Goal: Task Accomplishment & Management: Manage account settings

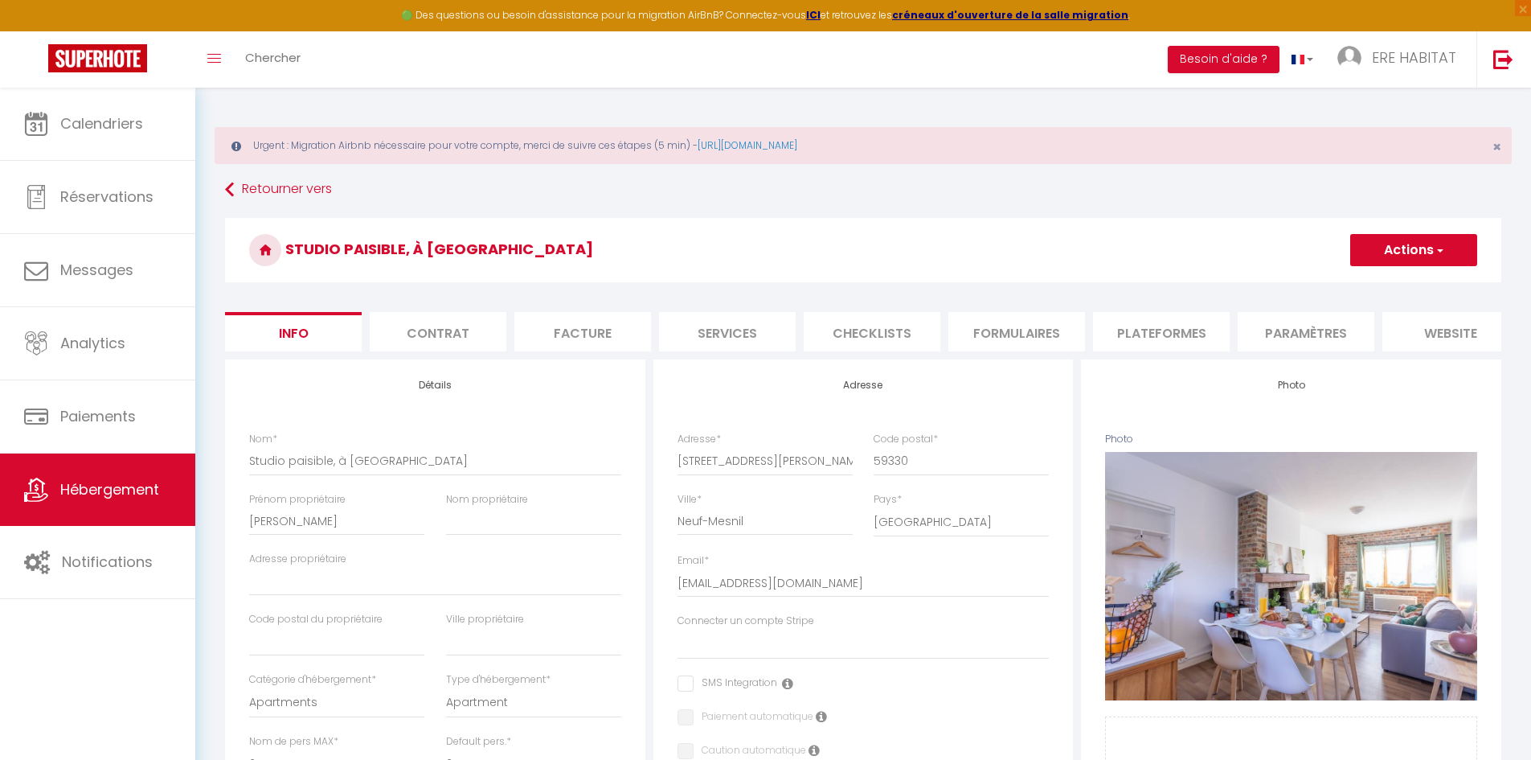
select select "2"
select select "1"
select select "15:00"
select select
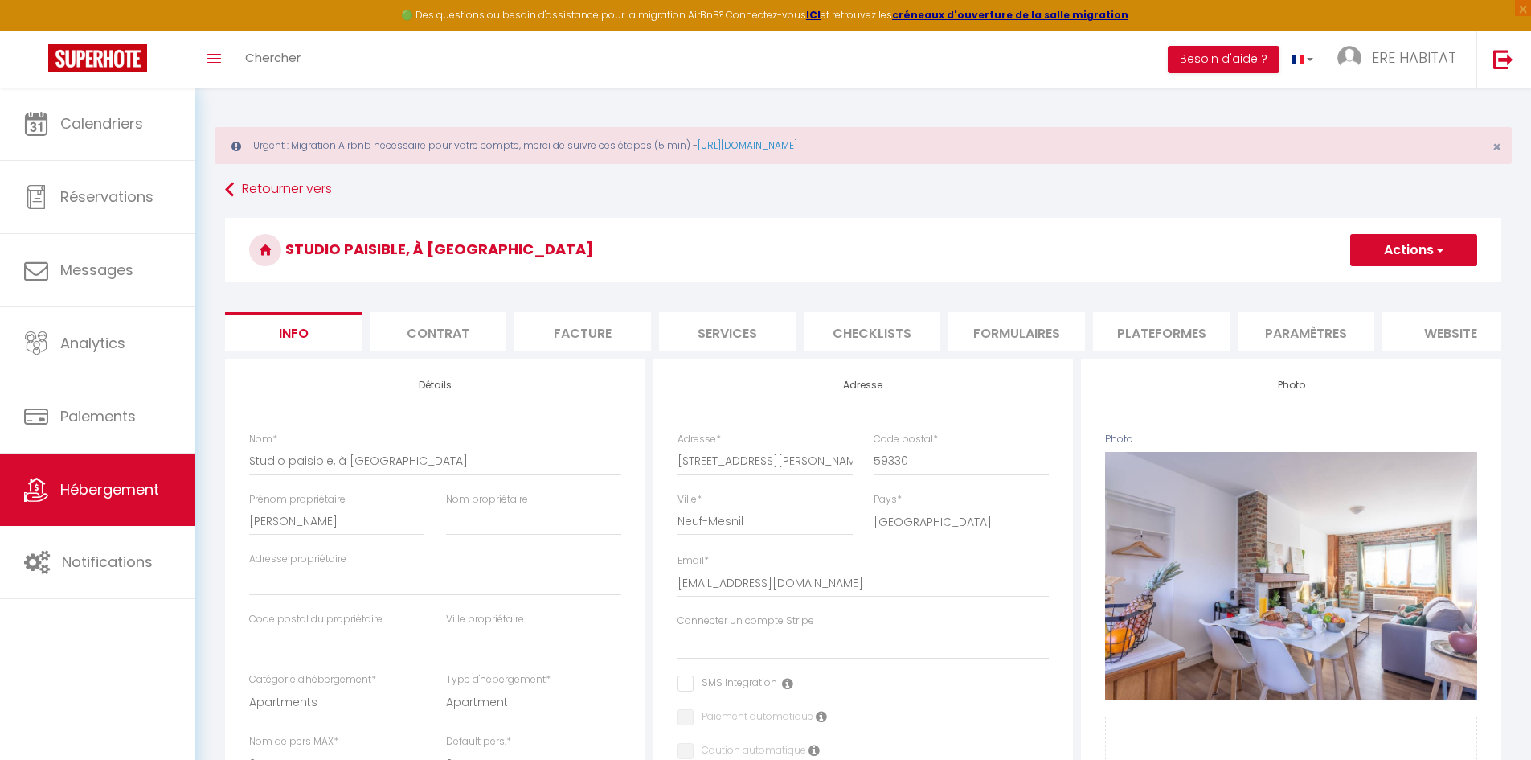
select select "11:00"
select select "30"
select select "120"
select select "28"
select select "32828"
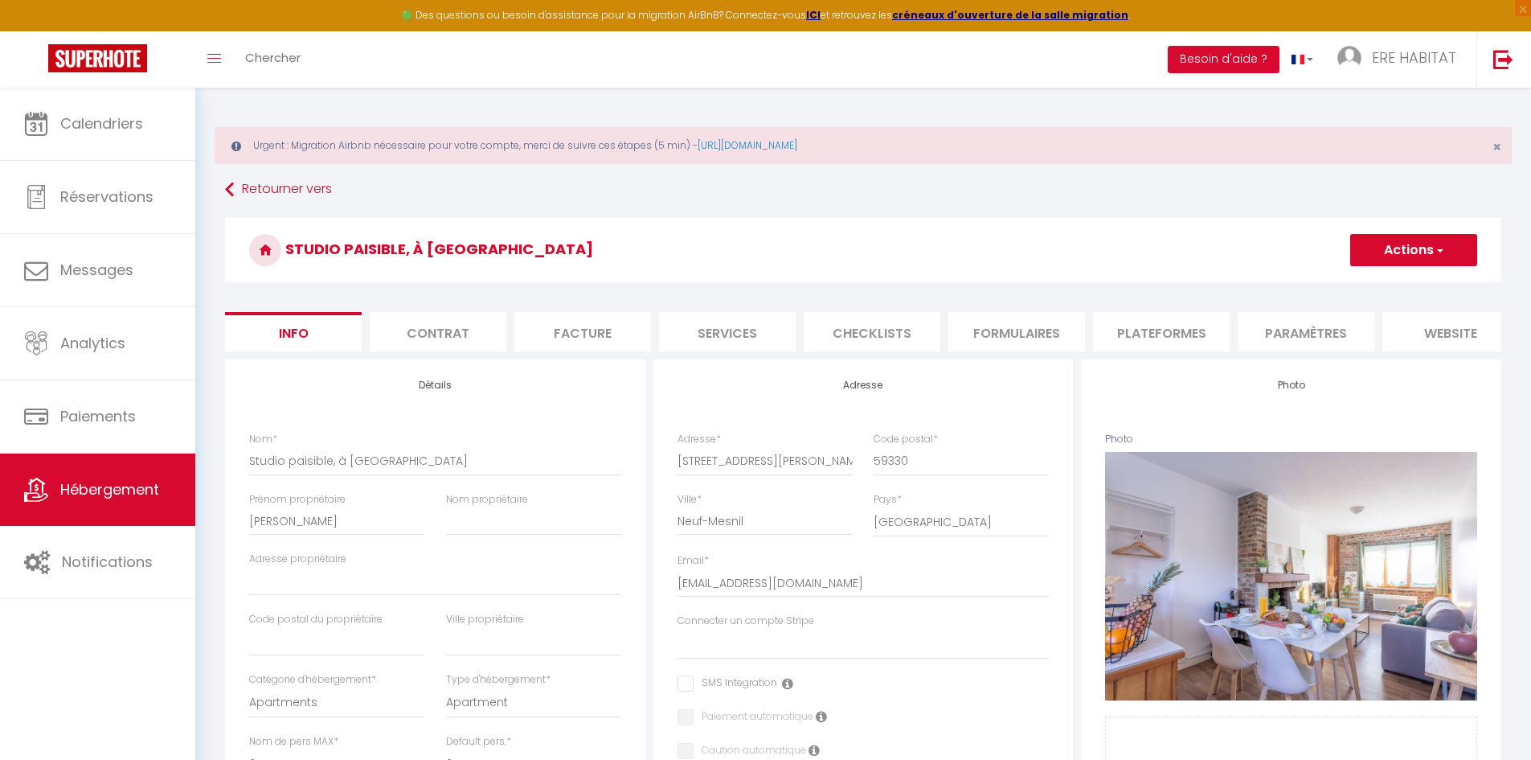
select select "32828"
click at [124, 482] on span "Hébergement" at bounding box center [109, 489] width 99 height 20
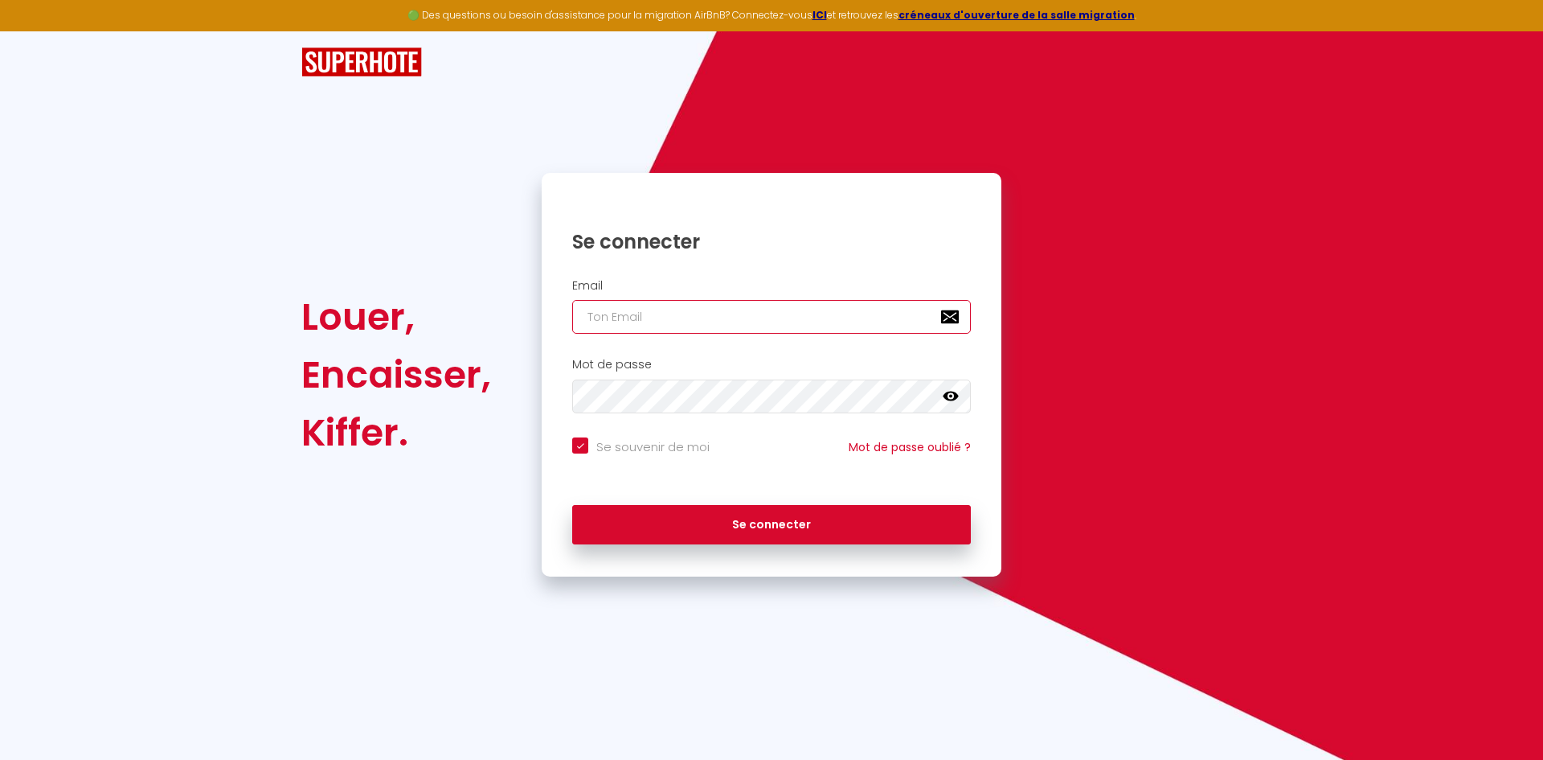
type input "[EMAIL_ADDRESS][DOMAIN_NAME]"
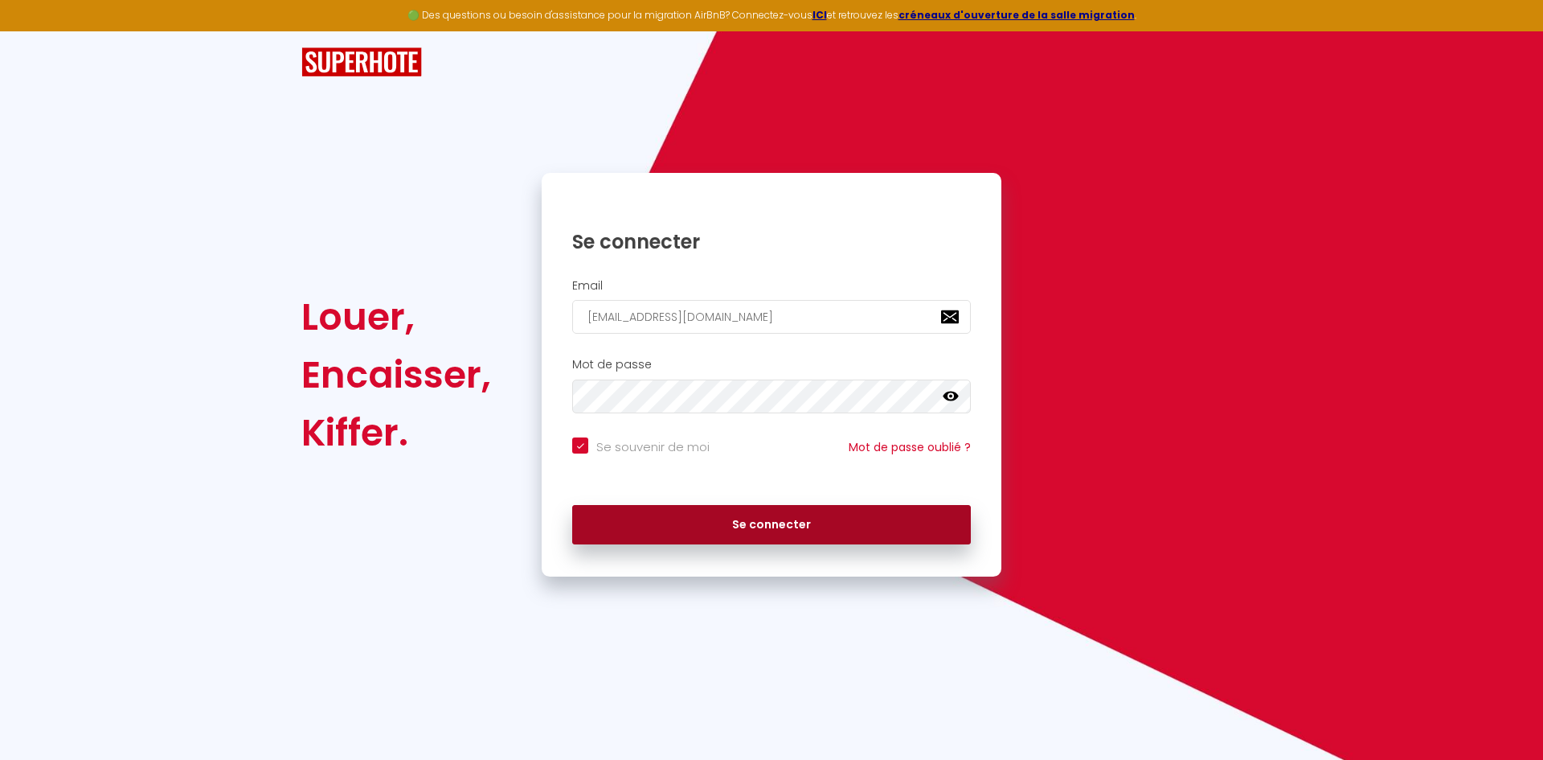
click at [664, 506] on button "Se connecter" at bounding box center [771, 525] width 399 height 40
checkbox input "true"
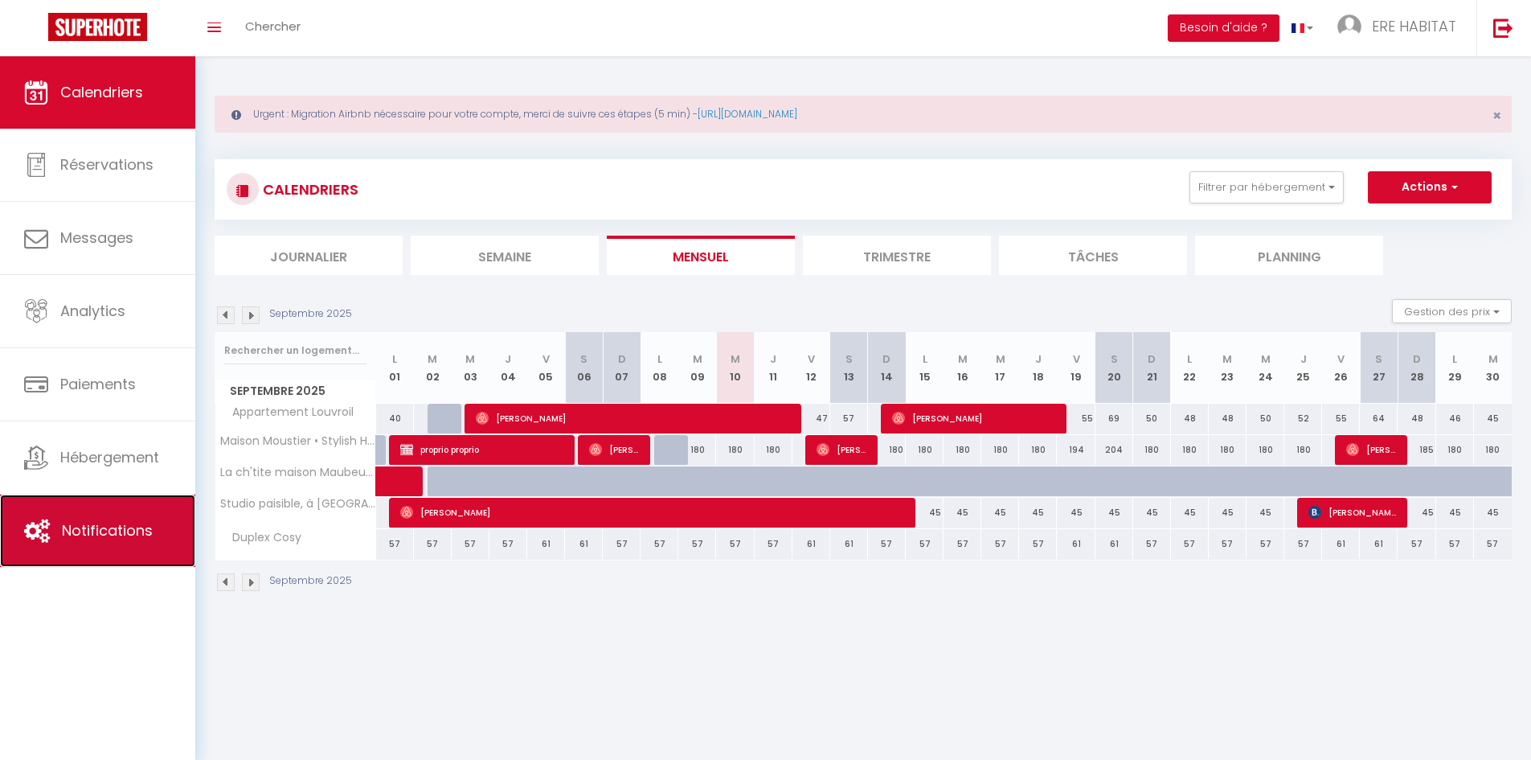
click at [158, 498] on link "Notifications" at bounding box center [97, 530] width 195 height 72
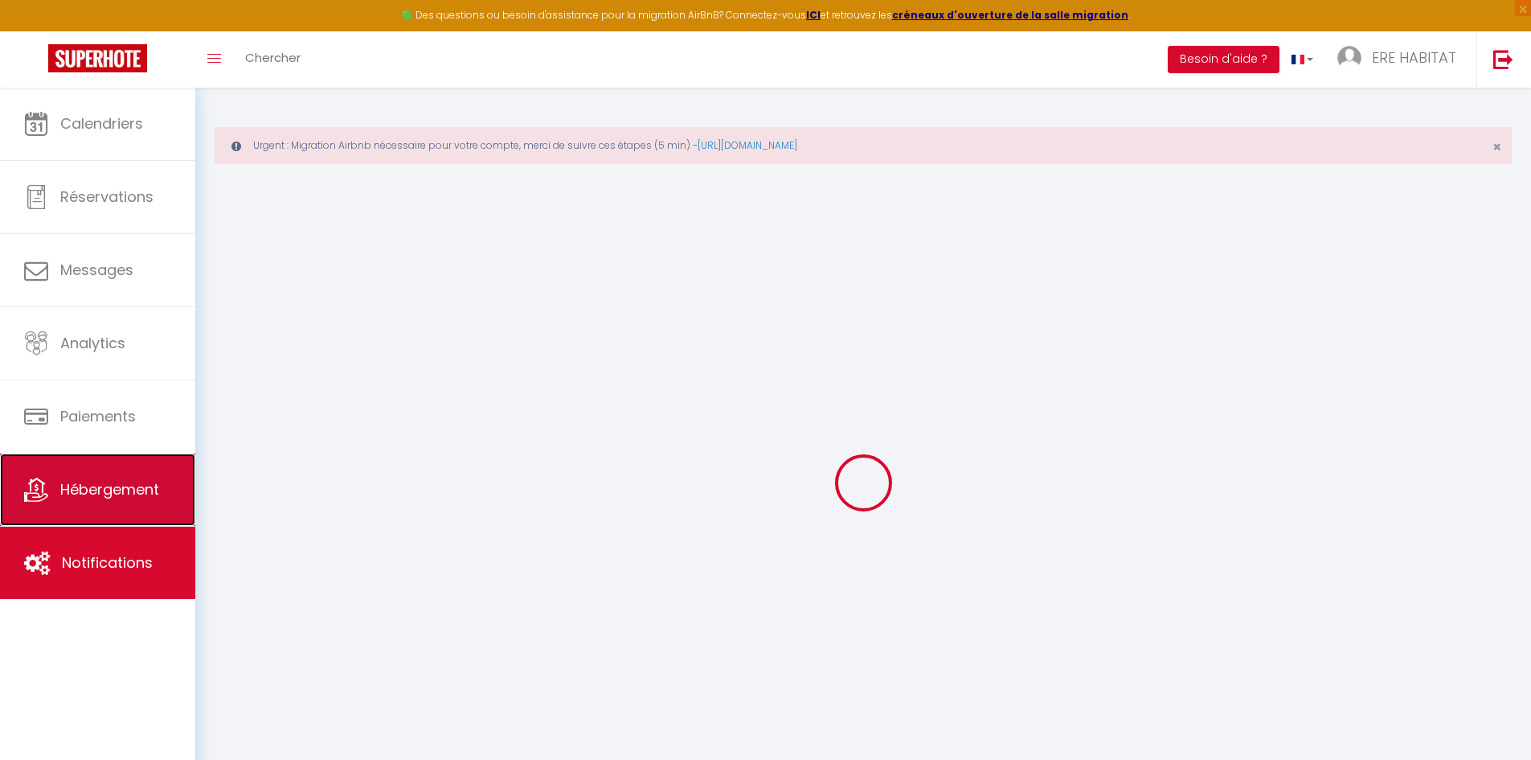
click at [154, 466] on link "Hébergement" at bounding box center [97, 489] width 195 height 72
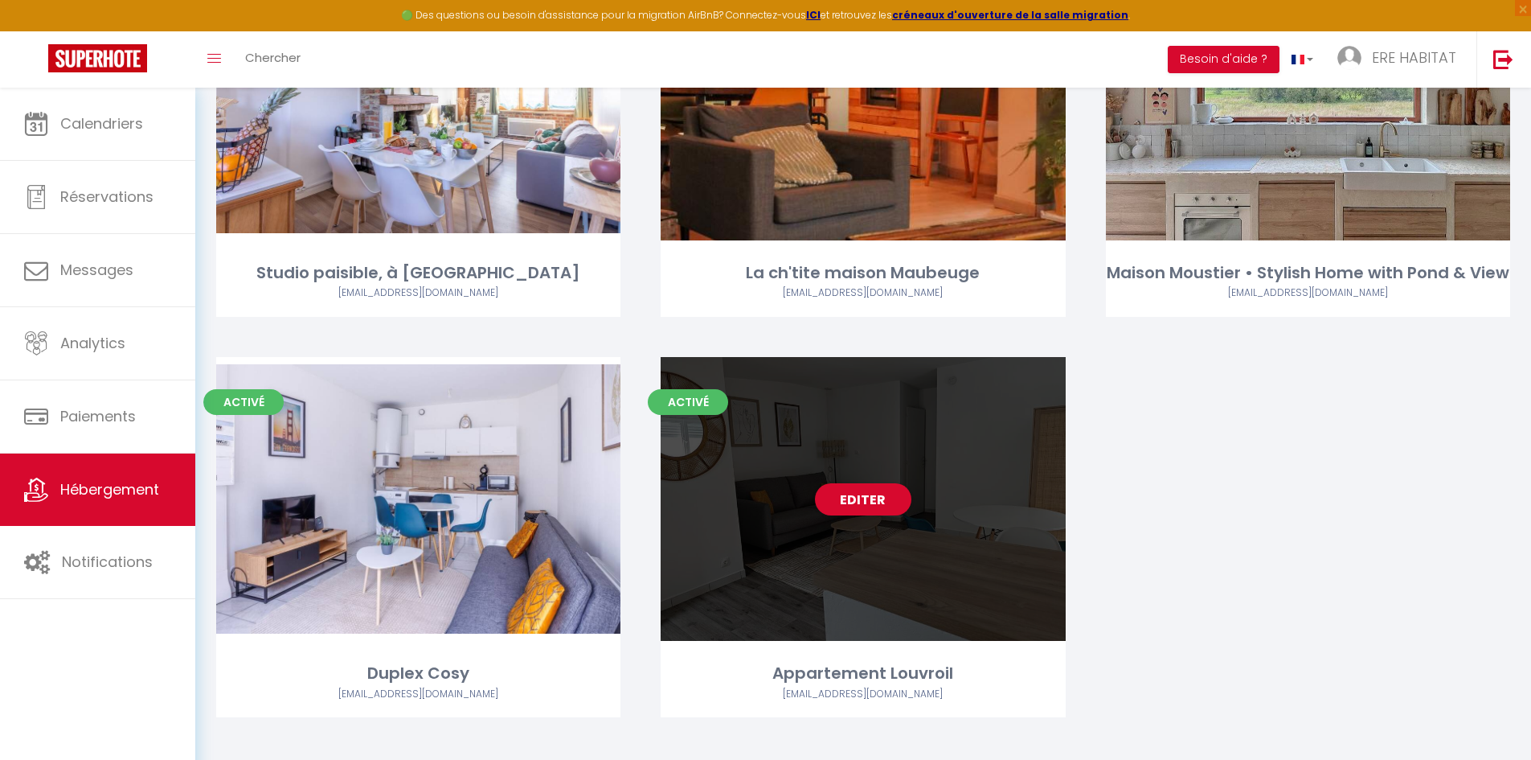
scroll to position [322, 0]
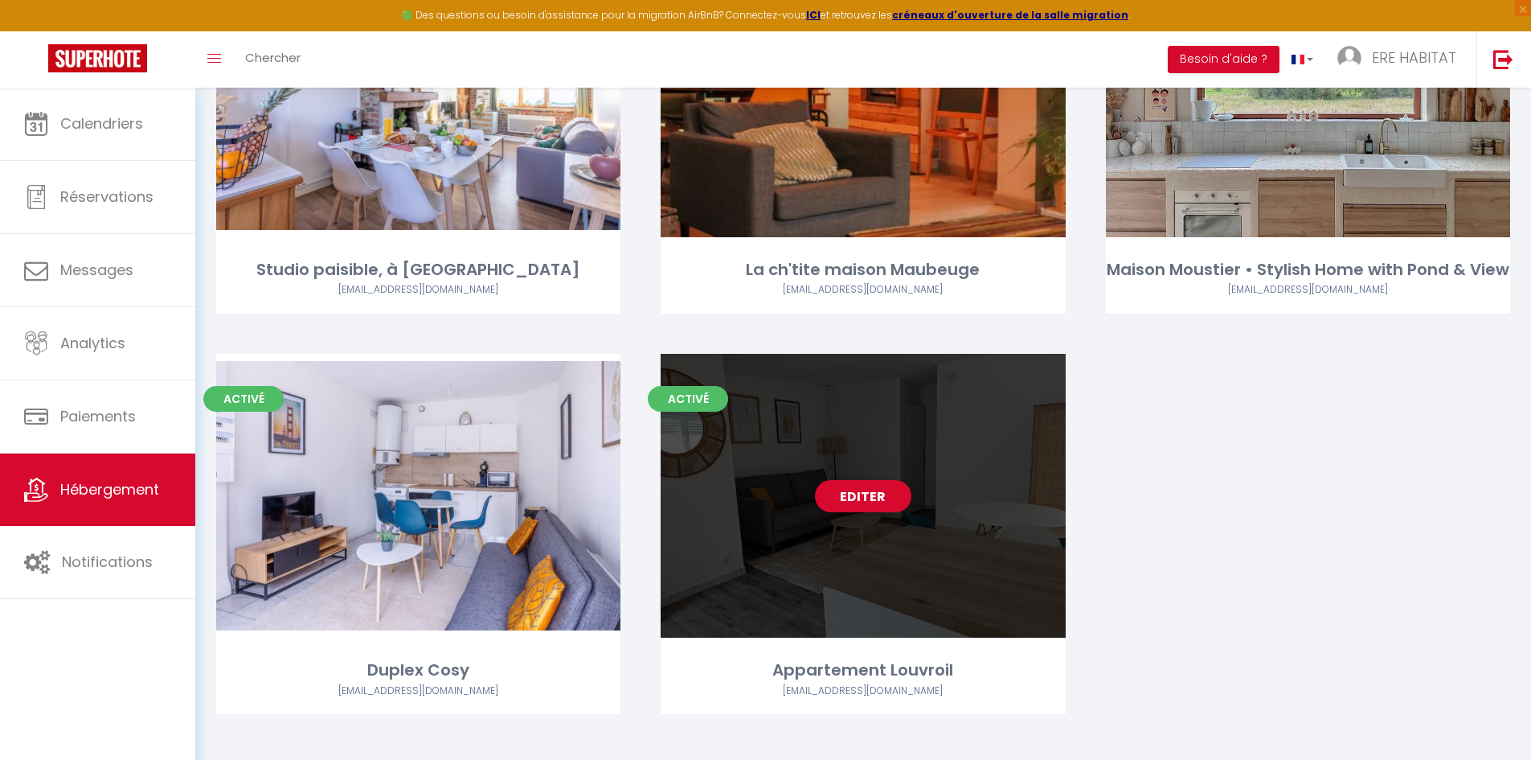
click at [879, 451] on div "Editer" at bounding box center [863, 496] width 404 height 284
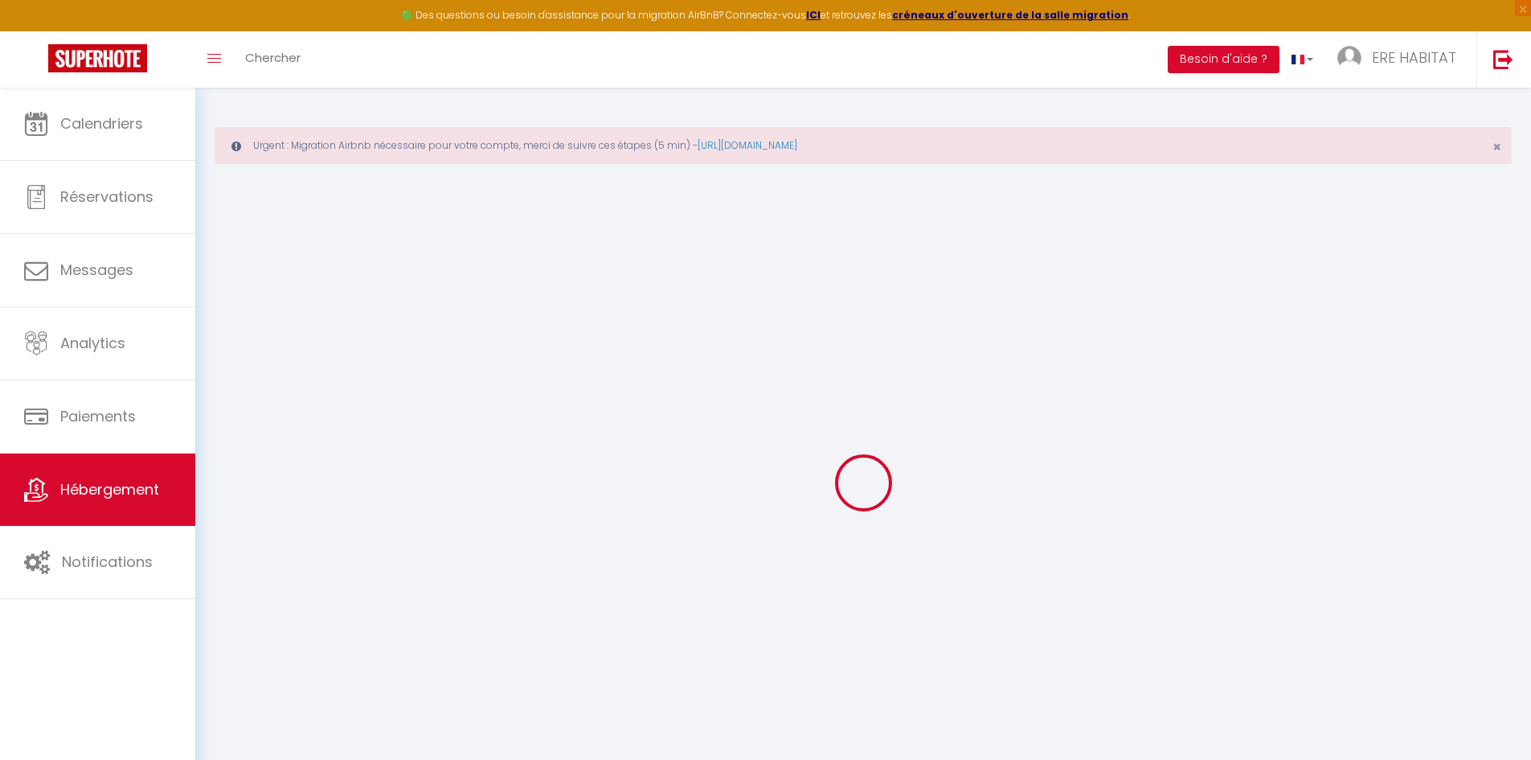
select select
checkbox input "false"
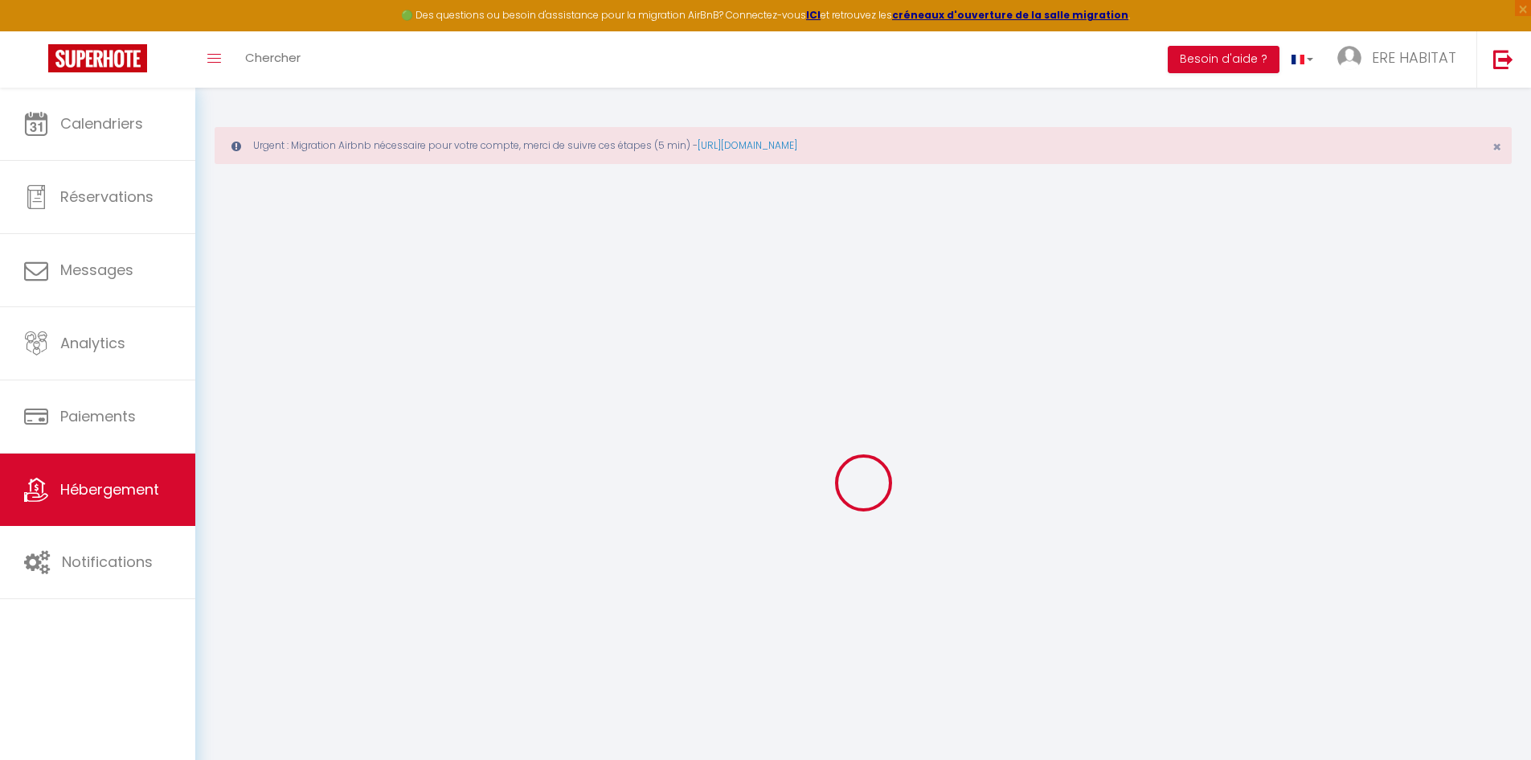
checkbox input "false"
select select "15:00"
select select
select select "11:00"
select select "30"
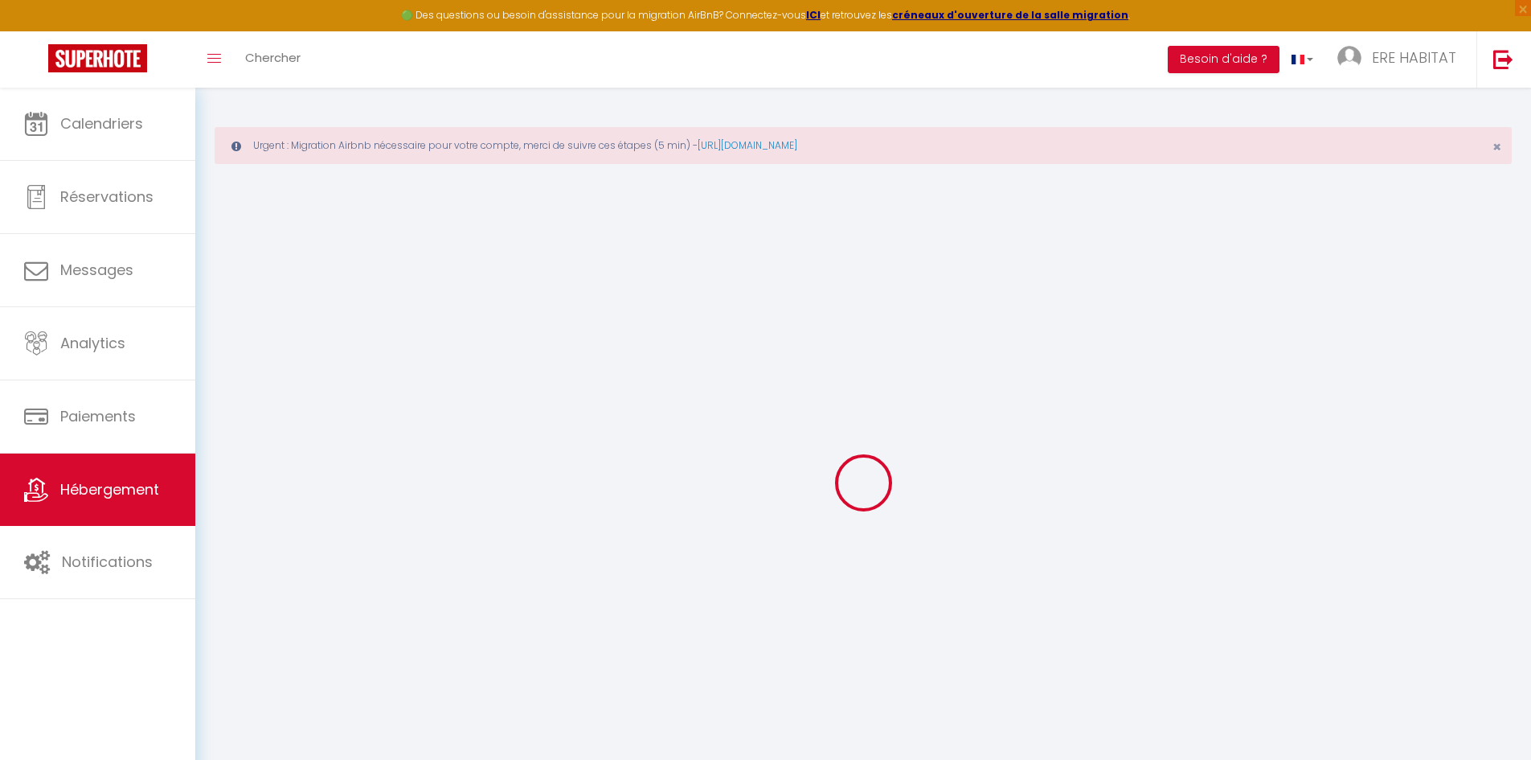
select select "120"
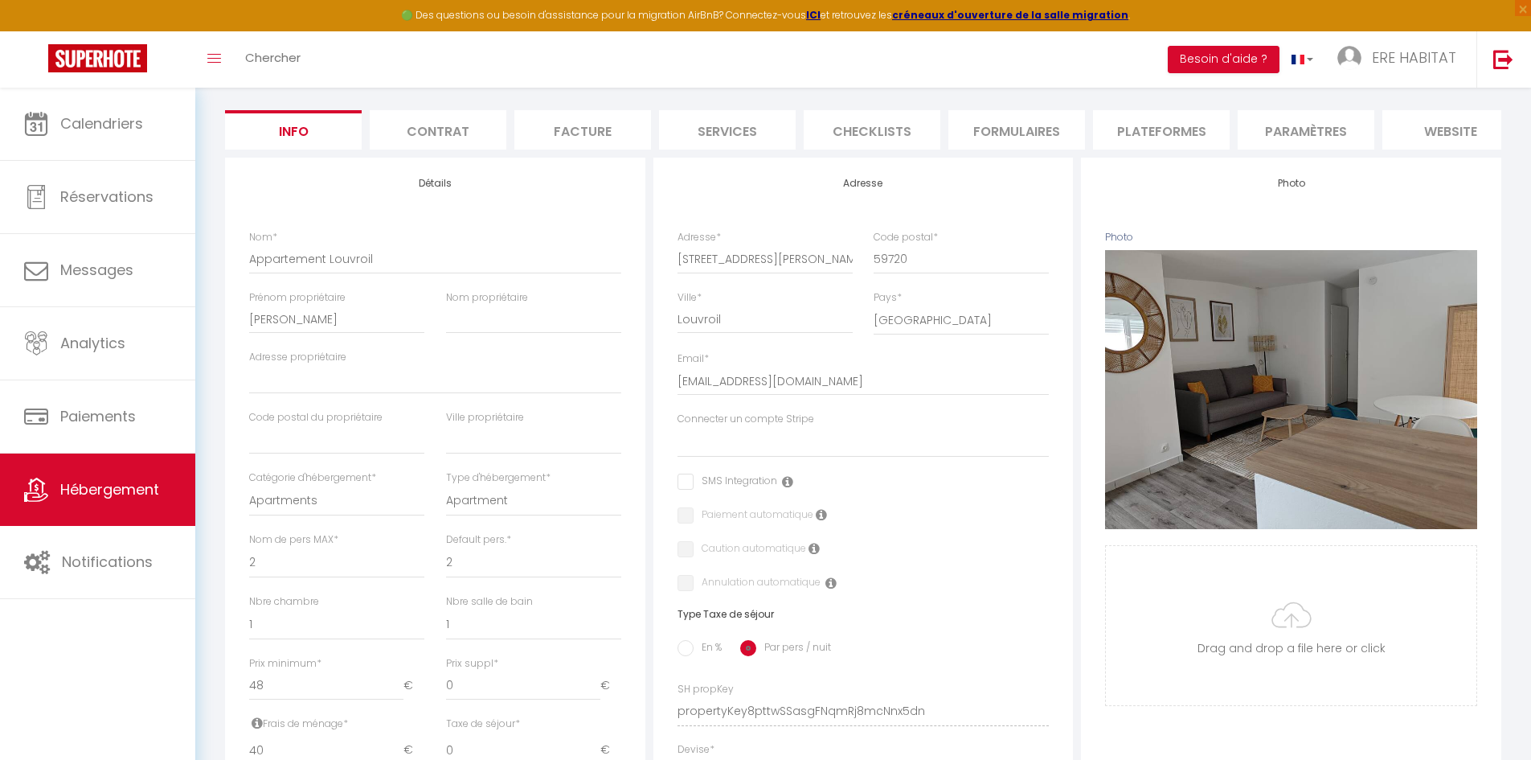
scroll to position [241, 0]
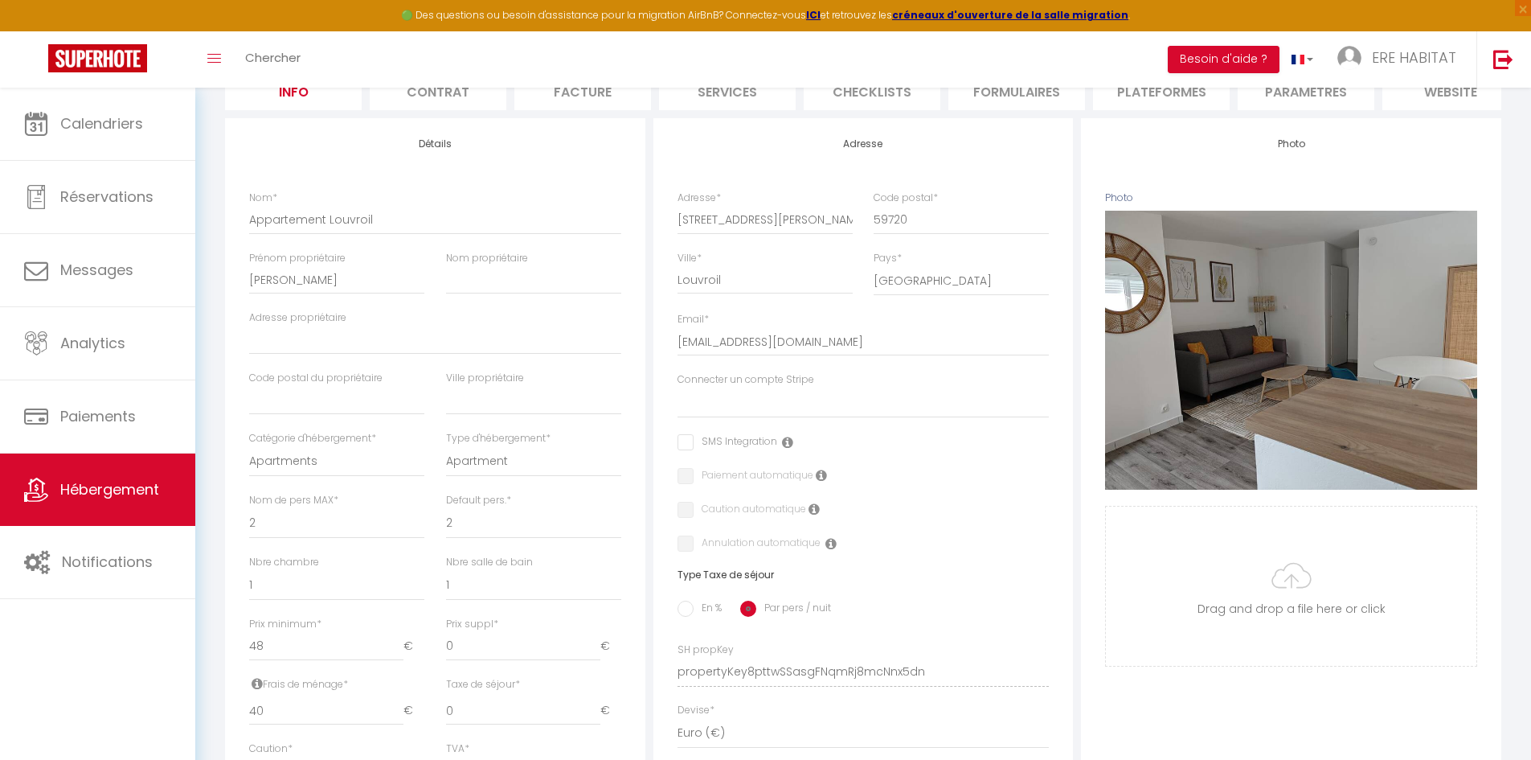
select select
checkbox input "false"
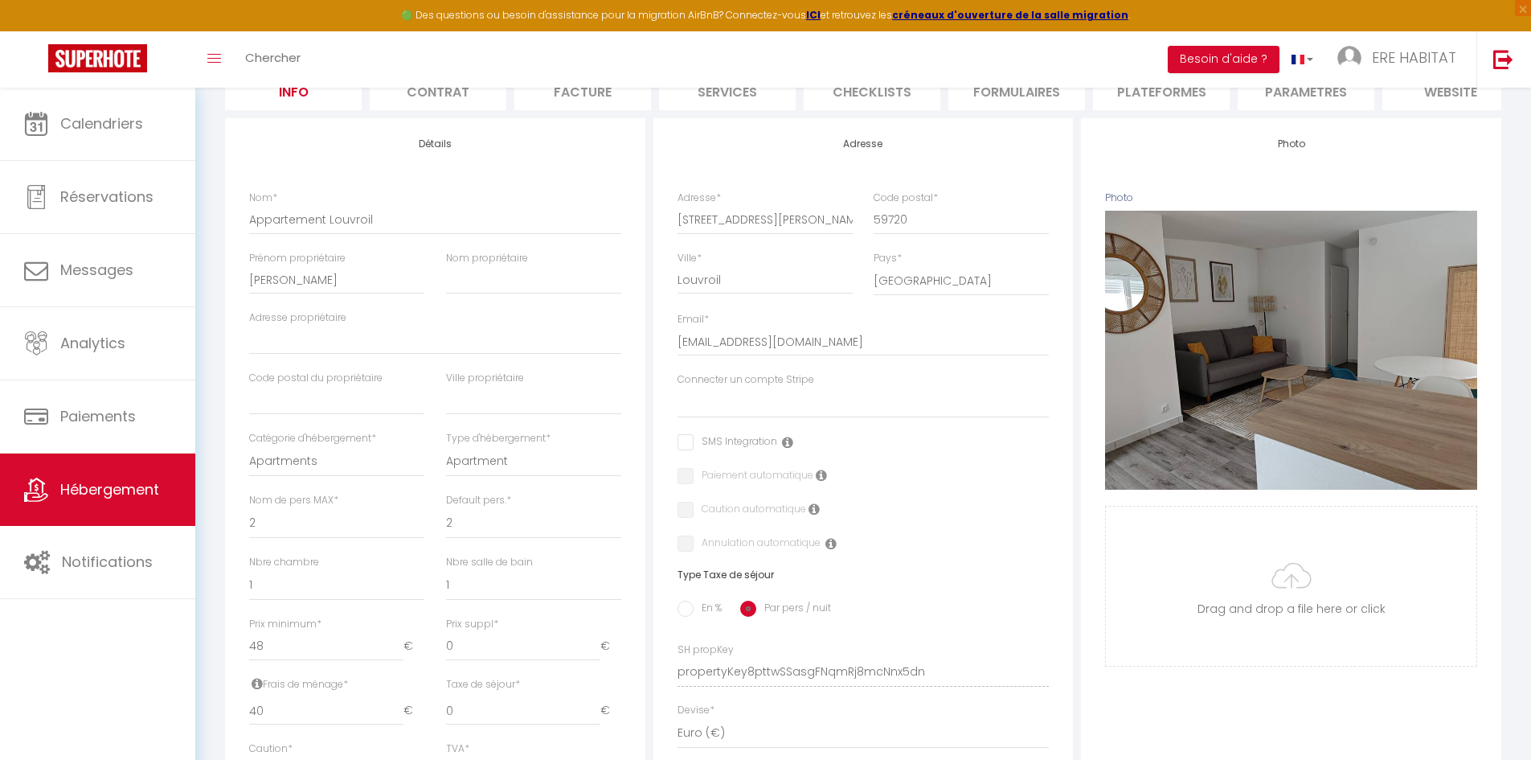
checkbox input "false"
click at [886, 90] on li "Checklists" at bounding box center [872, 90] width 137 height 39
select select
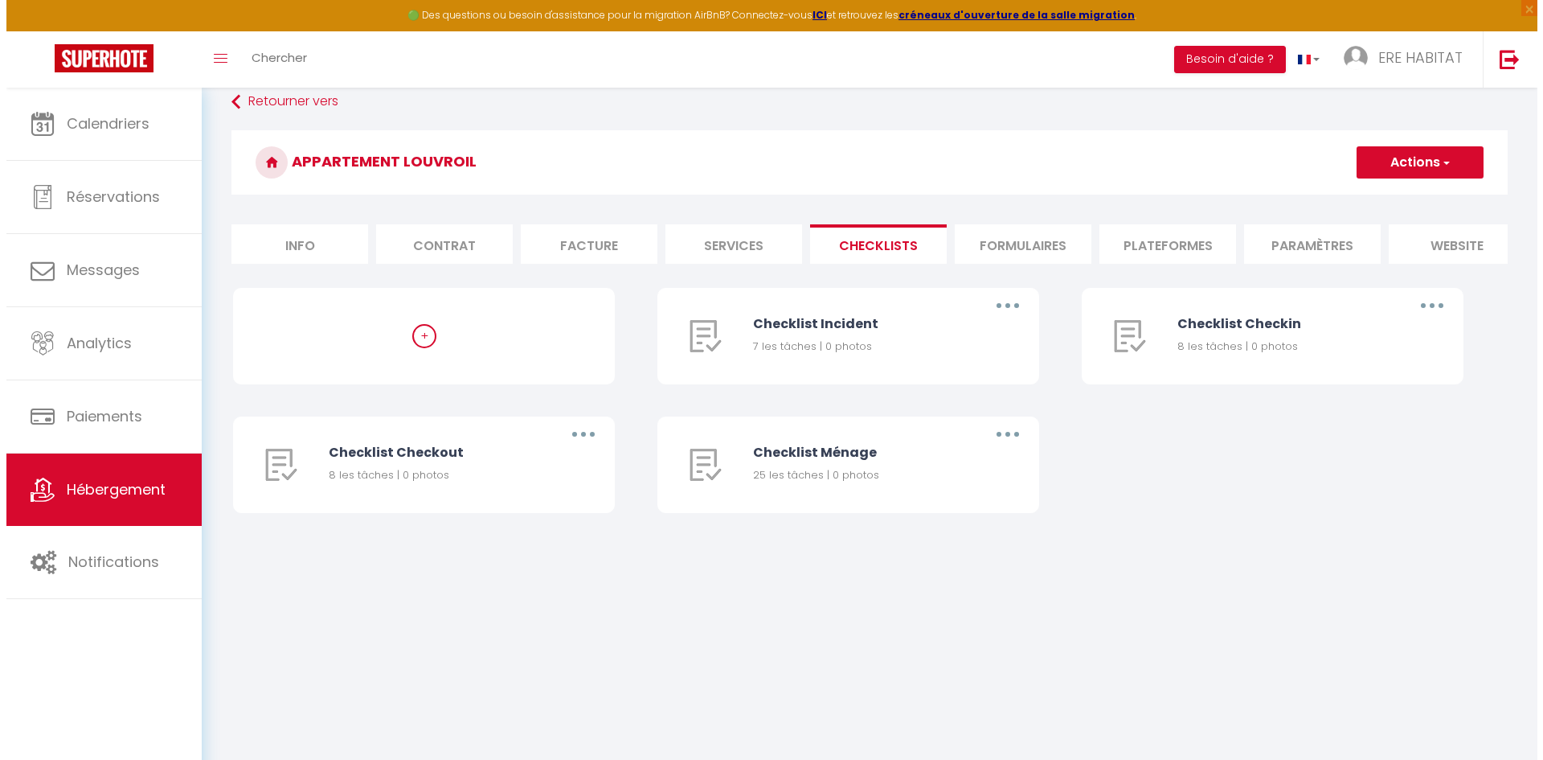
scroll to position [88, 0]
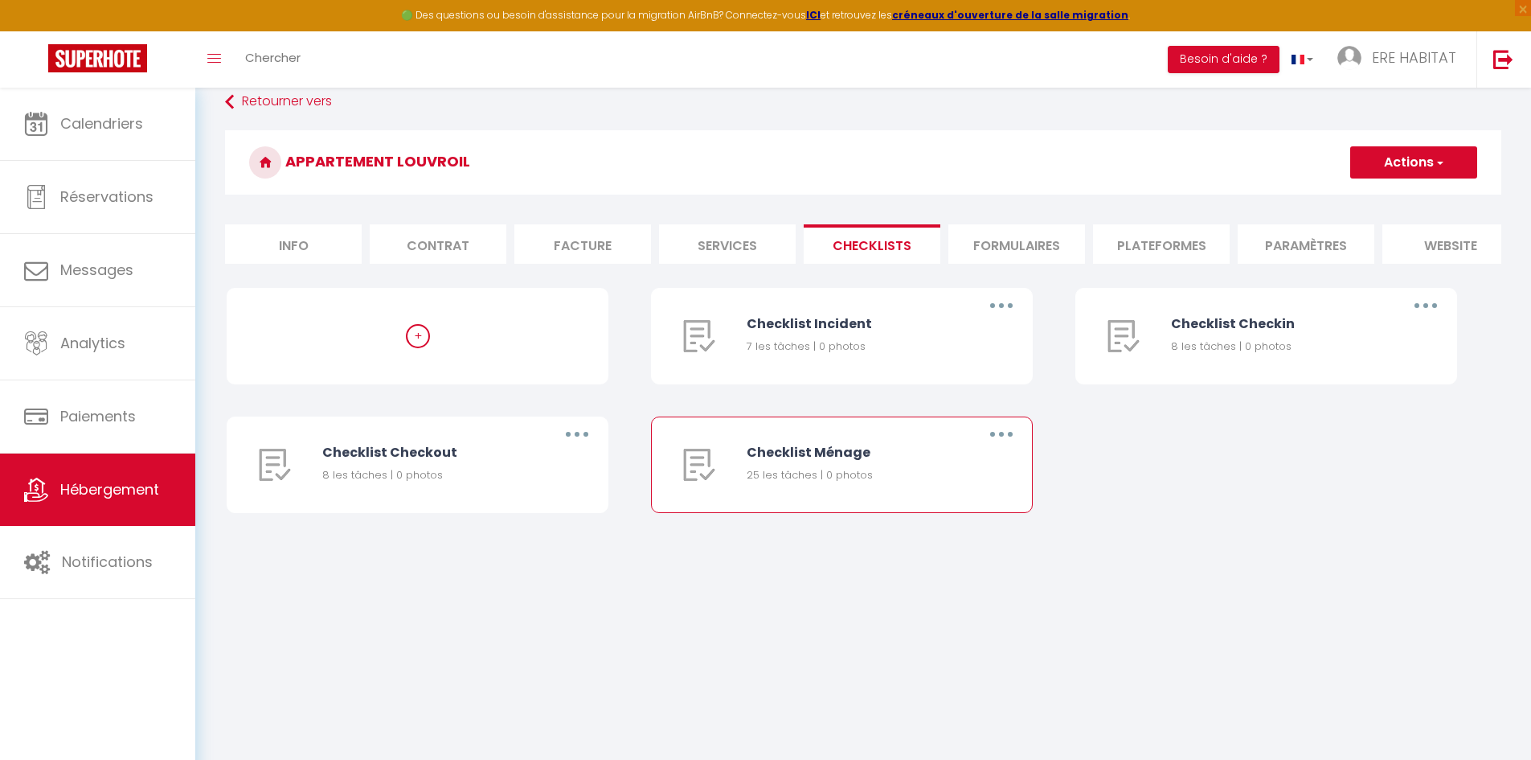
click at [999, 447] on button "button" at bounding box center [1001, 434] width 45 height 26
click at [943, 485] on link "Editer" at bounding box center [959, 470] width 119 height 27
type input "Checklist Ménage"
type input "Procédure à suivre à la fin du ménage"
select select
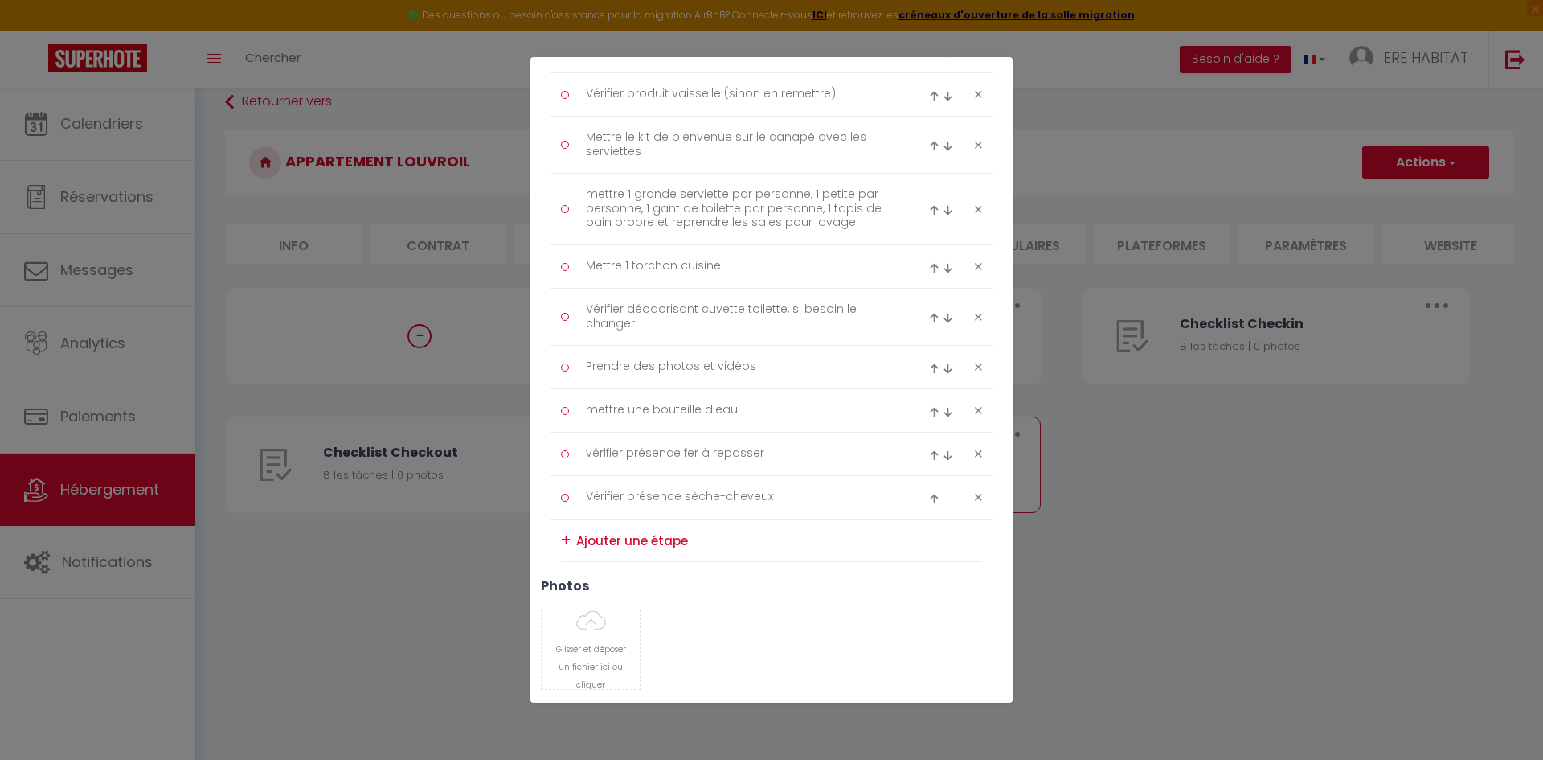
scroll to position [965, 0]
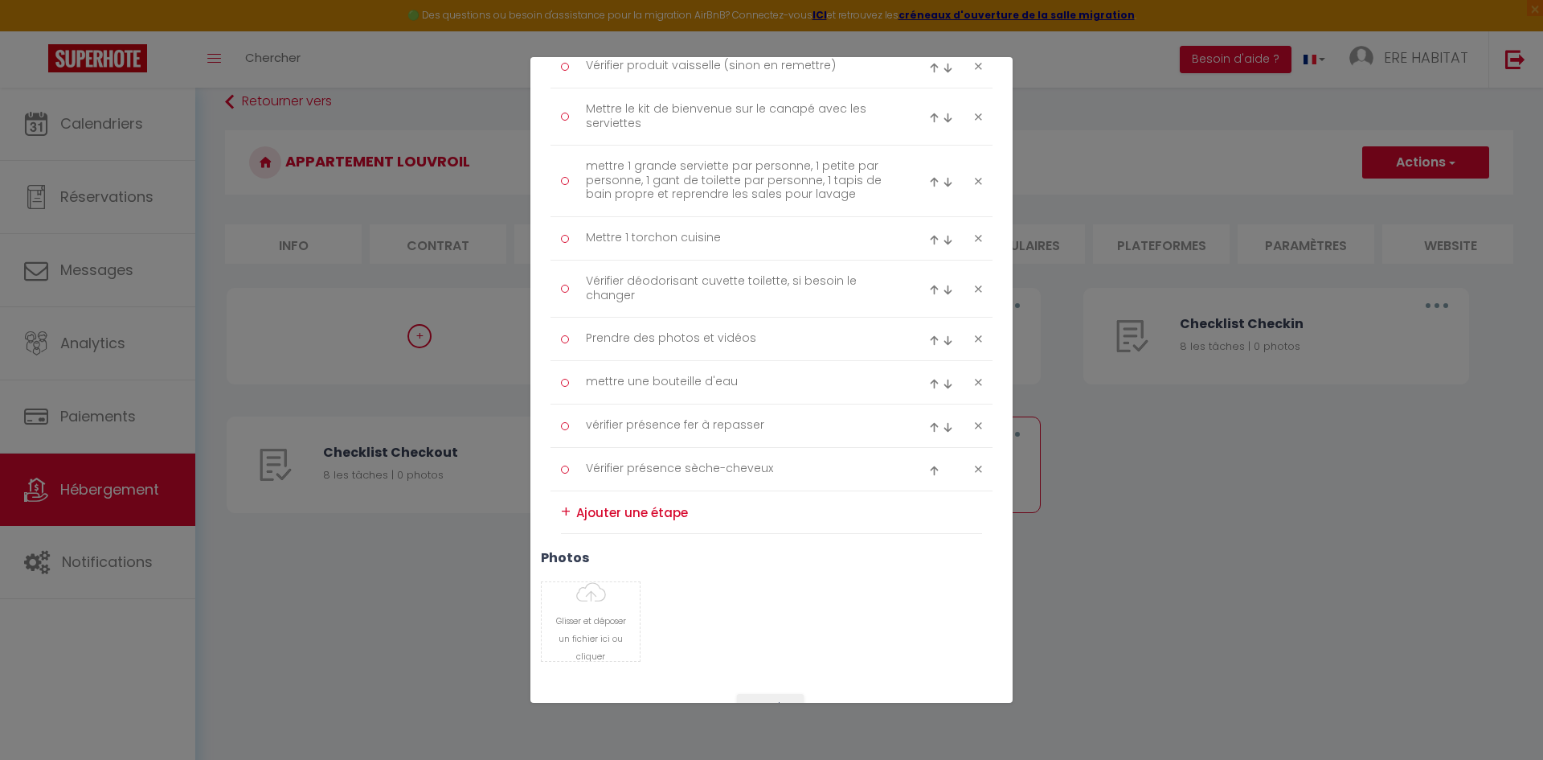
click at [565, 516] on div "+" at bounding box center [566, 511] width 10 height 25
click at [620, 512] on textarea at bounding box center [779, 512] width 406 height 24
type textarea "mettre chauffage à 16°"
click at [563, 511] on div "+" at bounding box center [566, 512] width 10 height 25
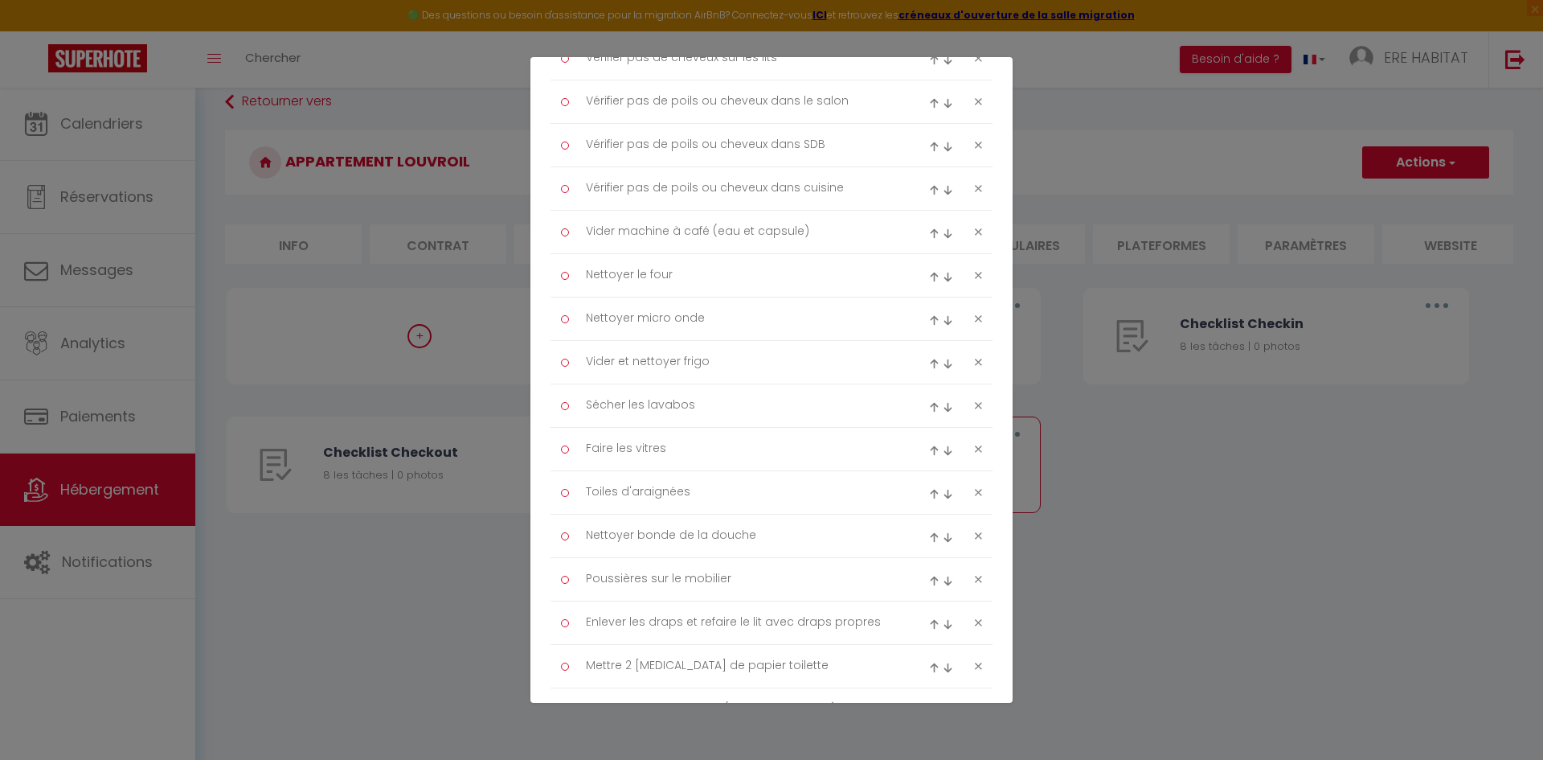
scroll to position [241, 0]
